Goal: Transaction & Acquisition: Subscribe to service/newsletter

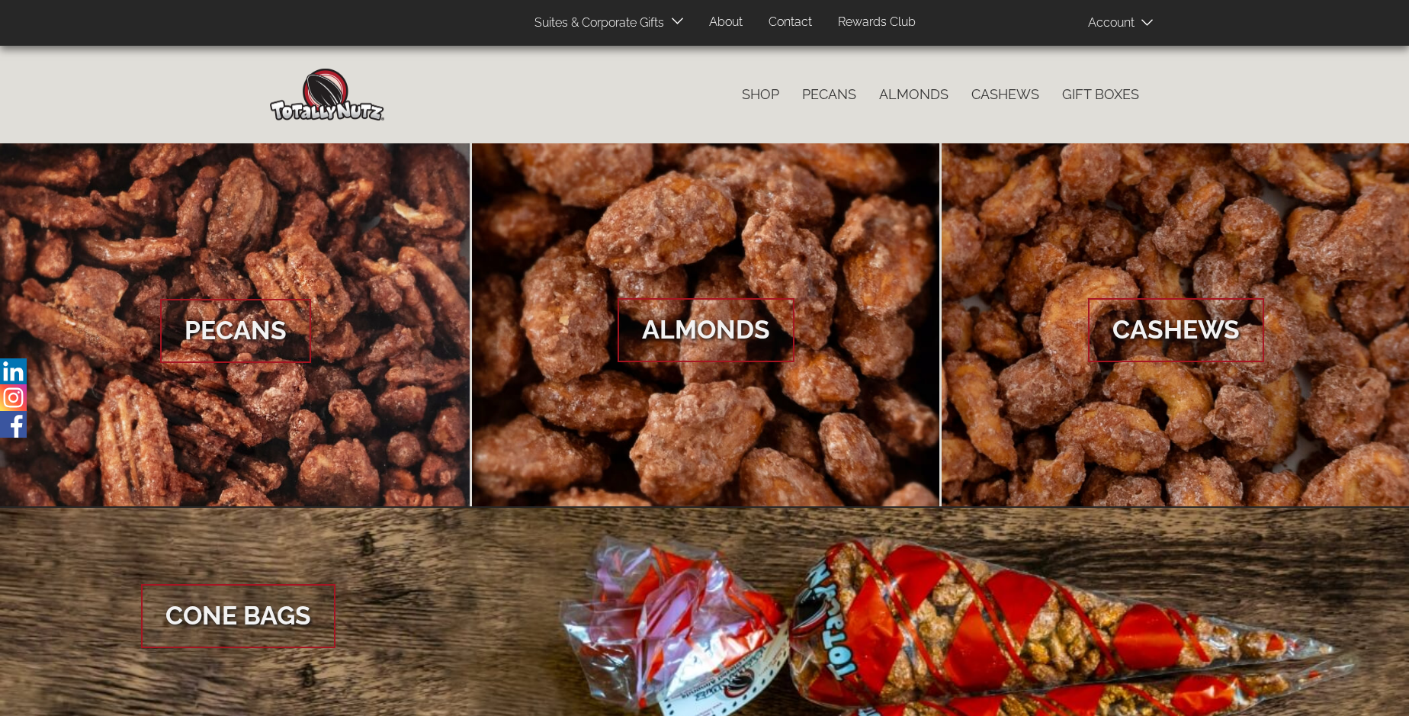
scroll to position [2279, 0]
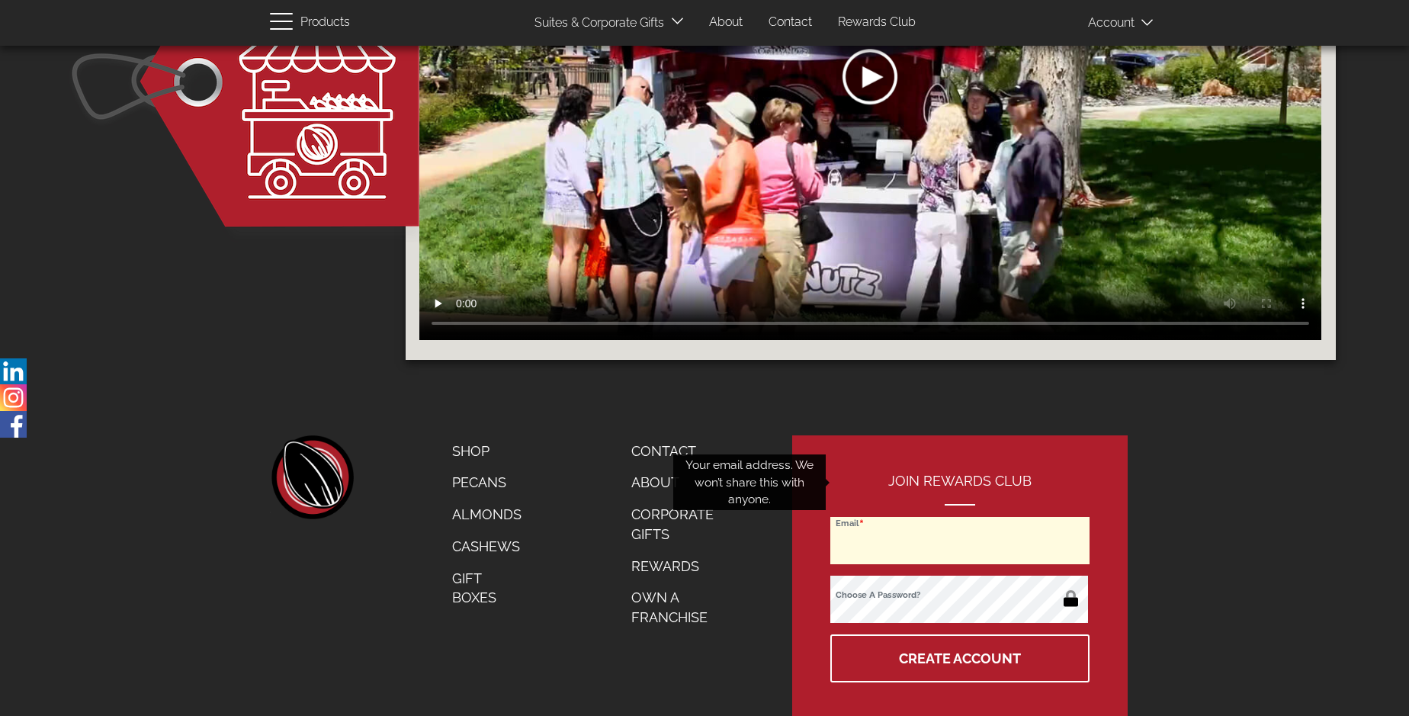
click at [961, 517] on input "Email" at bounding box center [959, 540] width 259 height 47
type input "winvest@flash.net"
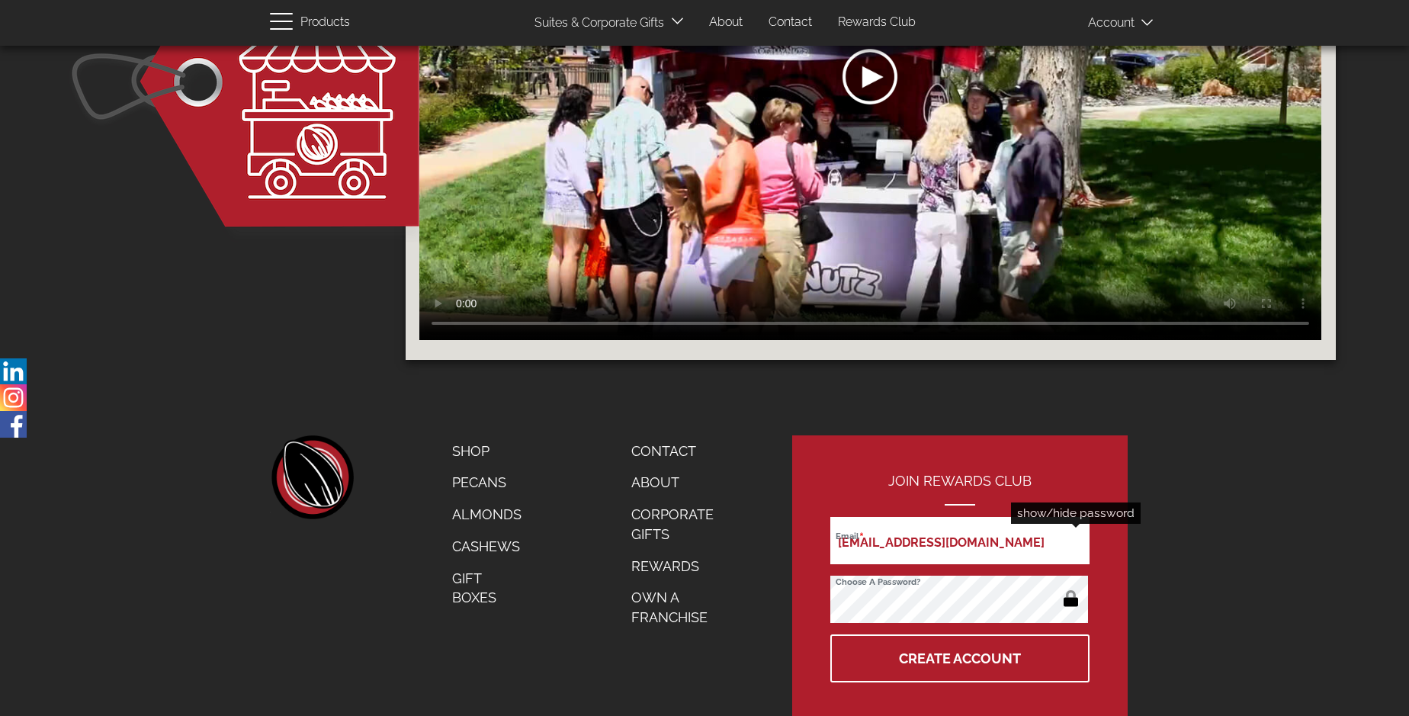
click at [1070, 588] on button "button" at bounding box center [1071, 600] width 30 height 24
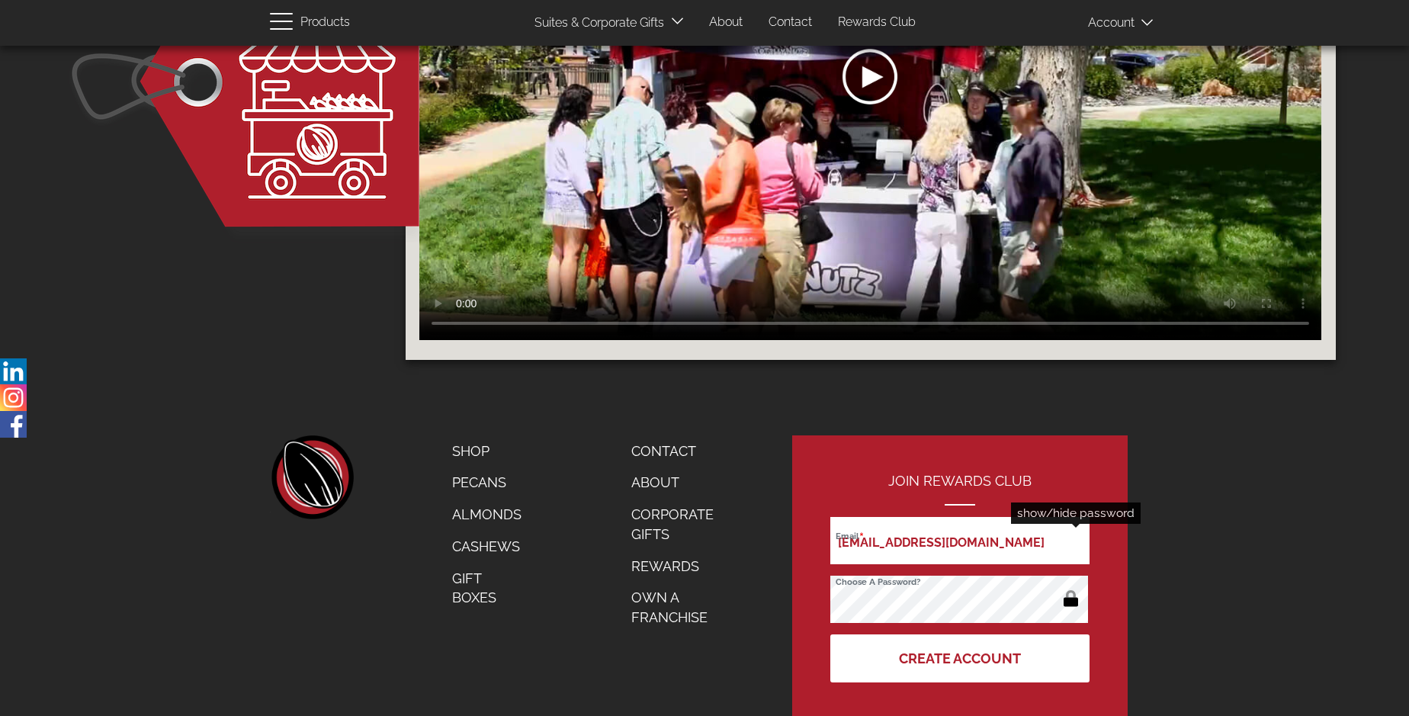
click at [961, 634] on button "Create Account" at bounding box center [959, 658] width 259 height 48
